Goal: Find specific page/section: Find specific page/section

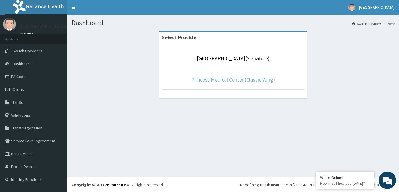
click at [226, 80] on link "Princess Medical Center (Classic Wing)" at bounding box center [233, 79] width 84 height 7
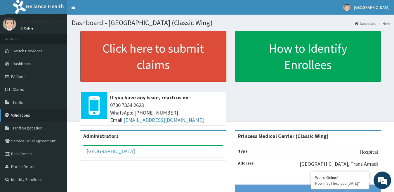
click at [17, 114] on link "Validations" at bounding box center [33, 115] width 67 height 13
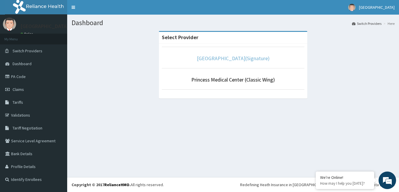
click at [234, 58] on link "[GEOGRAPHIC_DATA](Signature)" at bounding box center [233, 58] width 73 height 7
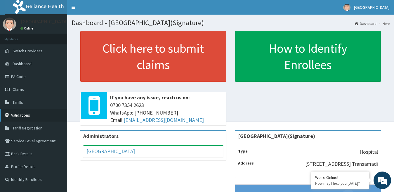
click at [21, 114] on link "Validations" at bounding box center [33, 115] width 67 height 13
